Goal: Obtain resource: Obtain resource

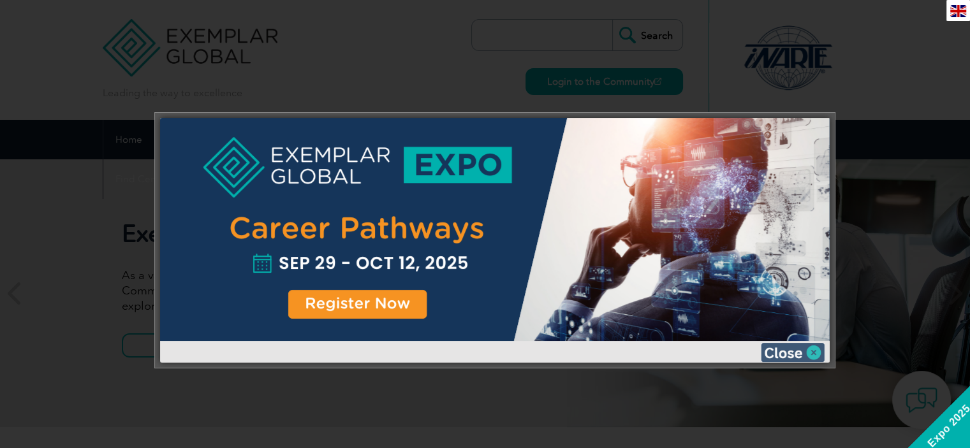
click at [806, 348] on img at bounding box center [793, 352] width 64 height 19
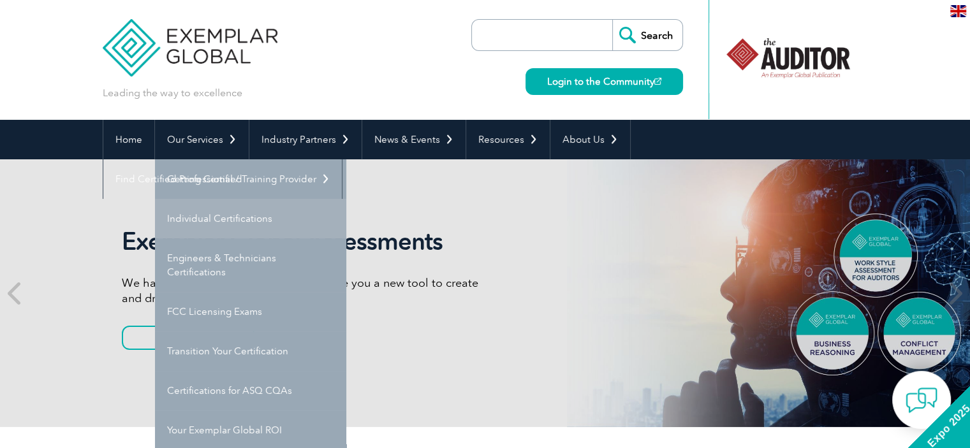
click at [224, 218] on link "Individual Certifications" at bounding box center [250, 219] width 191 height 40
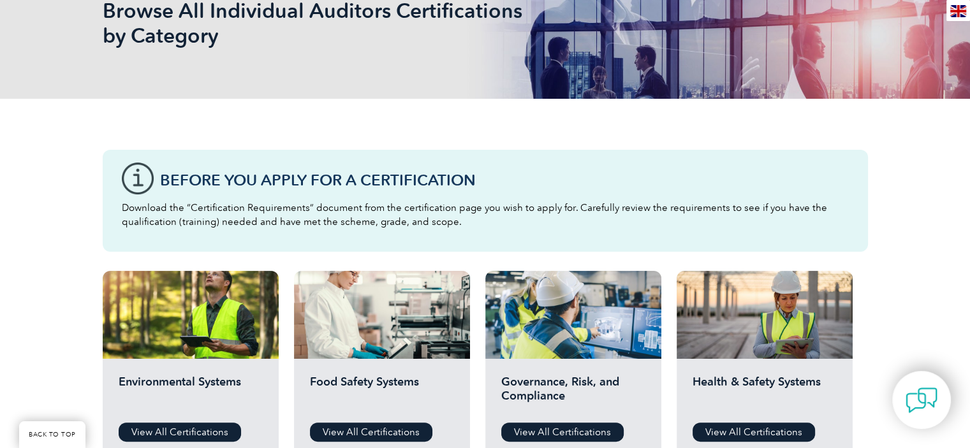
scroll to position [425, 0]
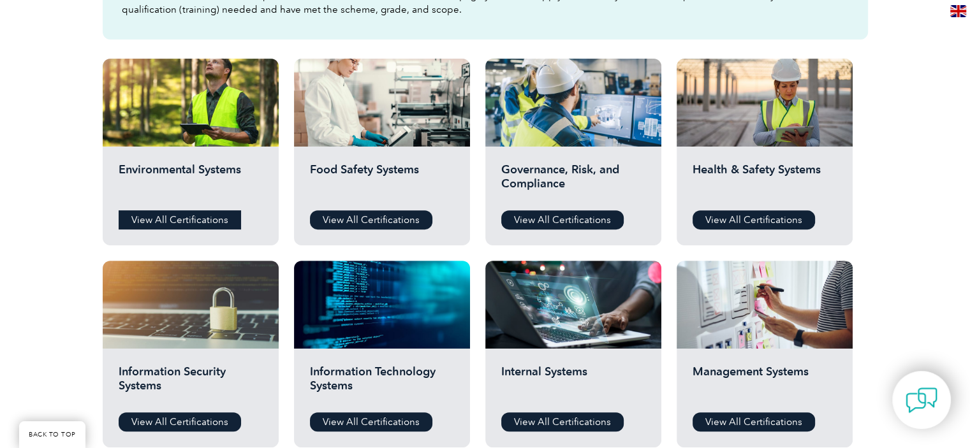
click at [216, 214] on link "View All Certifications" at bounding box center [180, 219] width 122 height 19
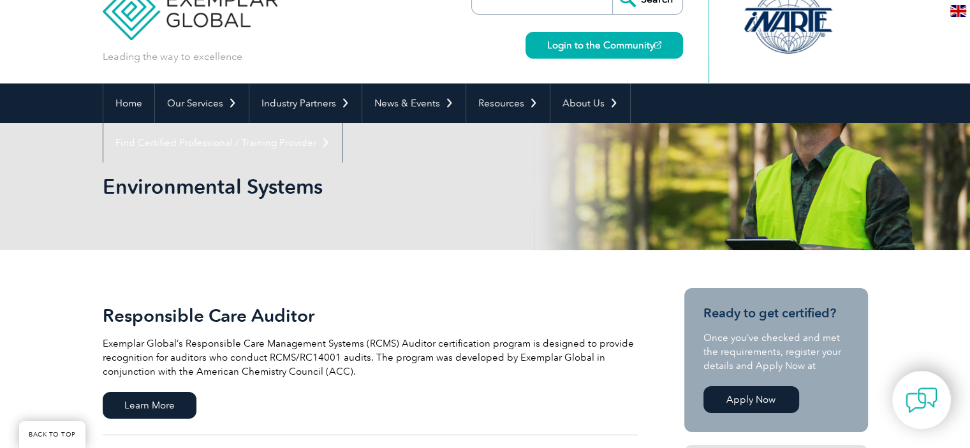
scroll to position [212, 0]
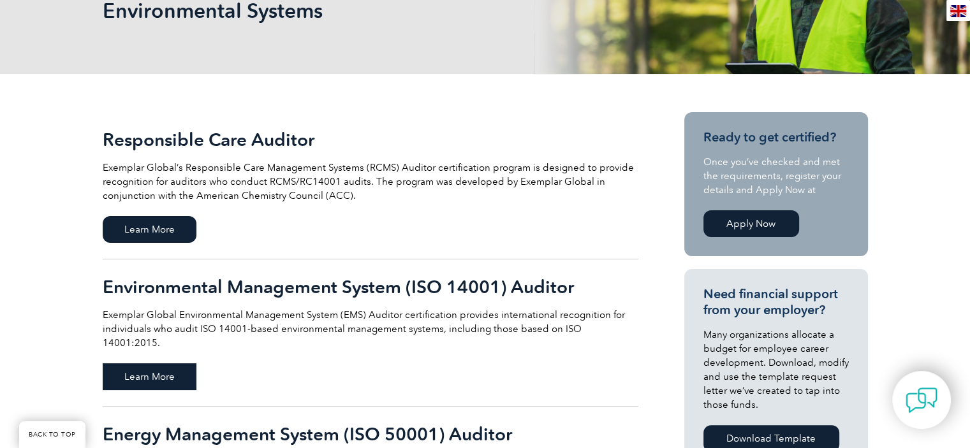
click at [163, 364] on span "Learn More" at bounding box center [150, 377] width 94 height 27
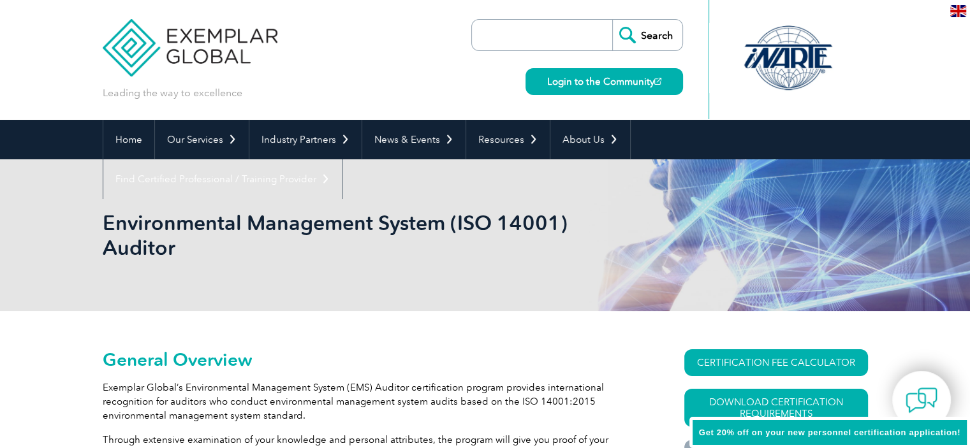
scroll to position [212, 0]
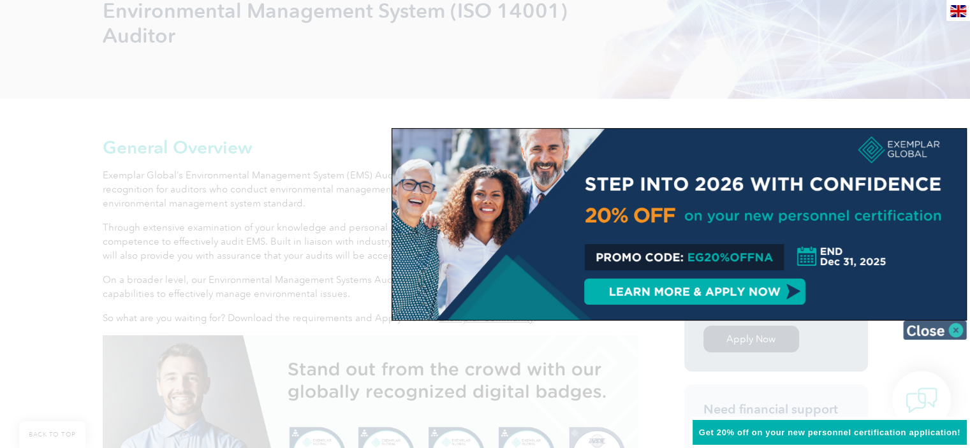
click at [946, 325] on img at bounding box center [935, 330] width 64 height 19
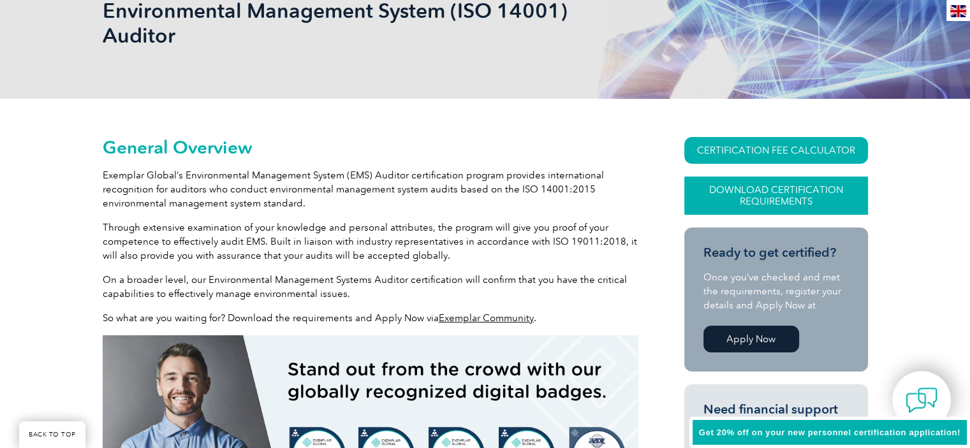
click at [795, 203] on link "Download Certification Requirements" at bounding box center [776, 196] width 184 height 38
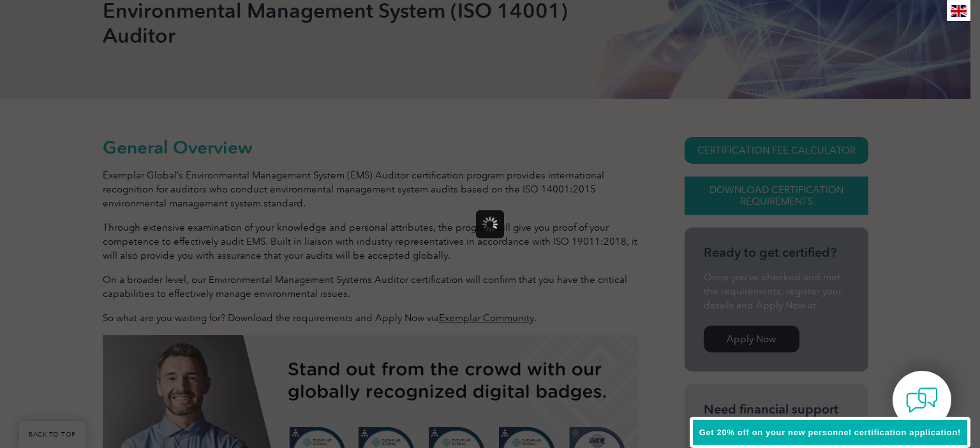
scroll to position [0, 0]
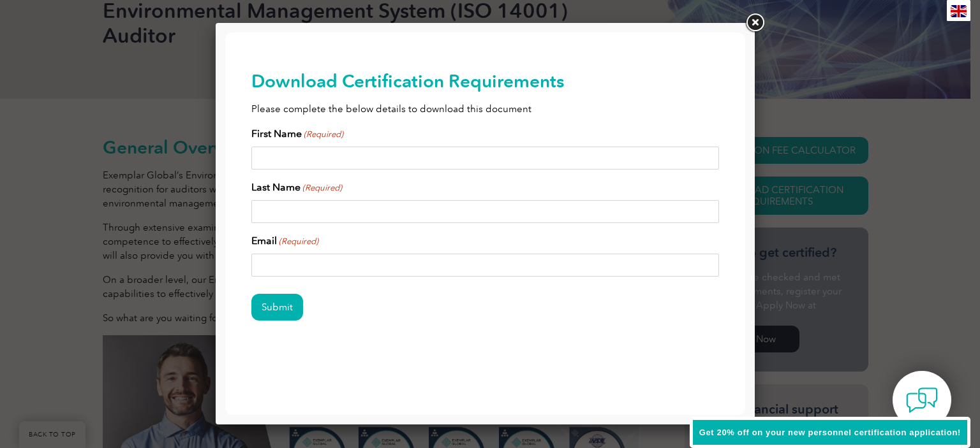
click at [755, 24] on link at bounding box center [754, 22] width 23 height 23
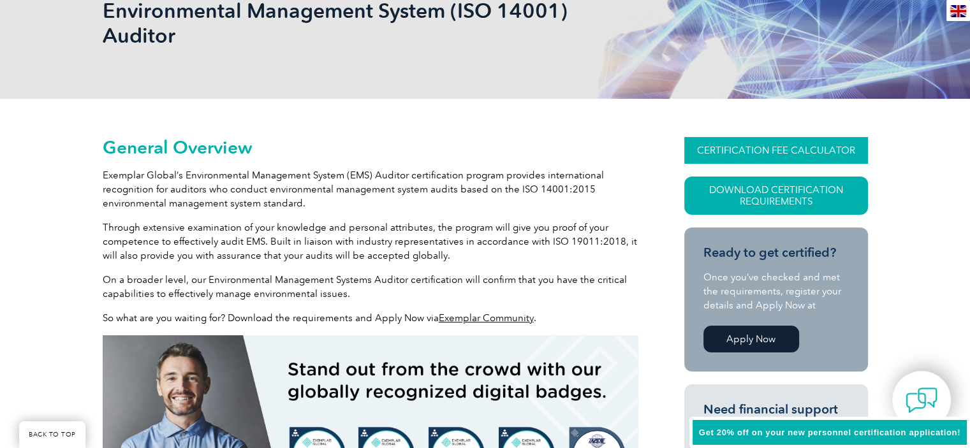
click at [781, 150] on link "CERTIFICATION FEE CALCULATOR" at bounding box center [776, 150] width 184 height 27
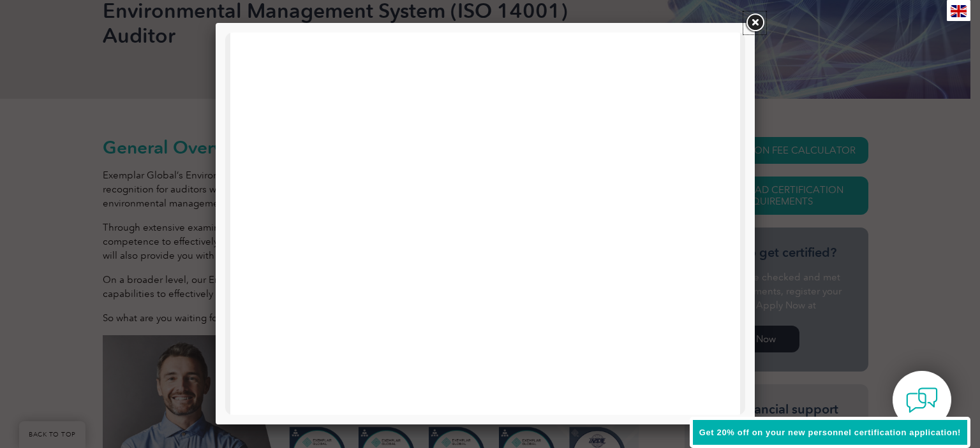
click at [755, 19] on link at bounding box center [754, 22] width 23 height 23
